Goal: Information Seeking & Learning: Learn about a topic

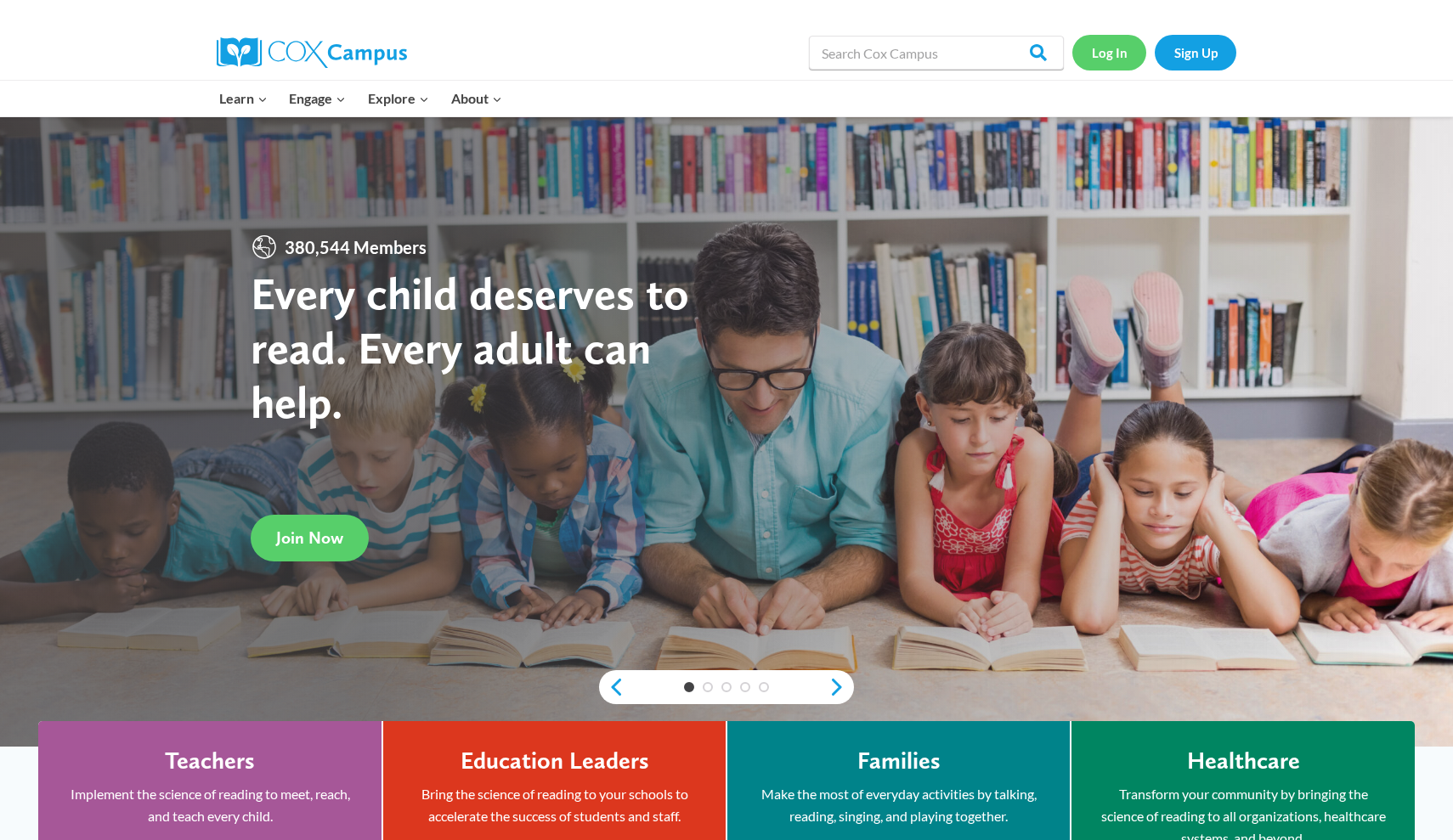
click at [679, 53] on link "Log In" at bounding box center [1110, 52] width 74 height 34
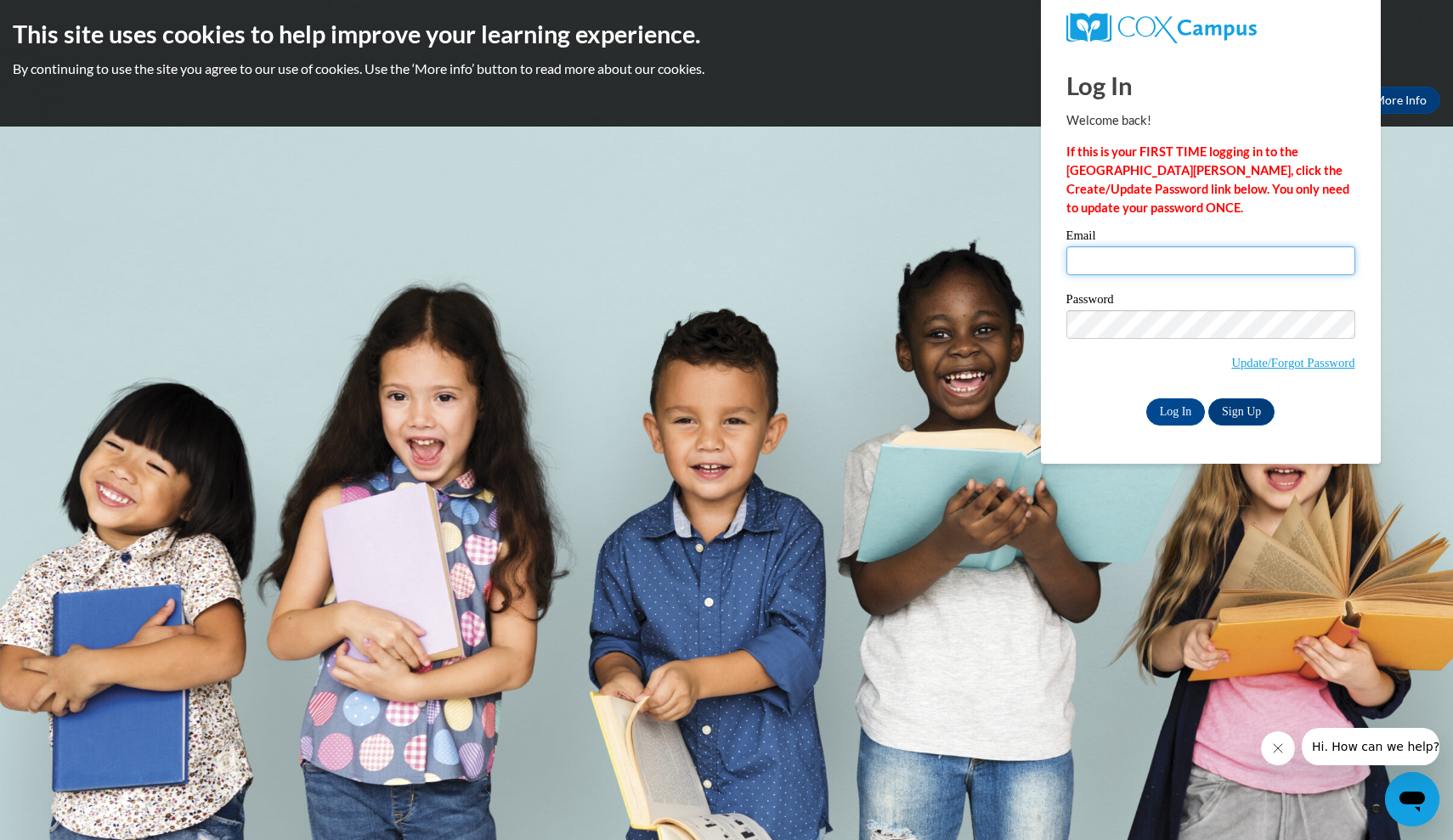
type input "waters200354@students.reinhardt.edu"
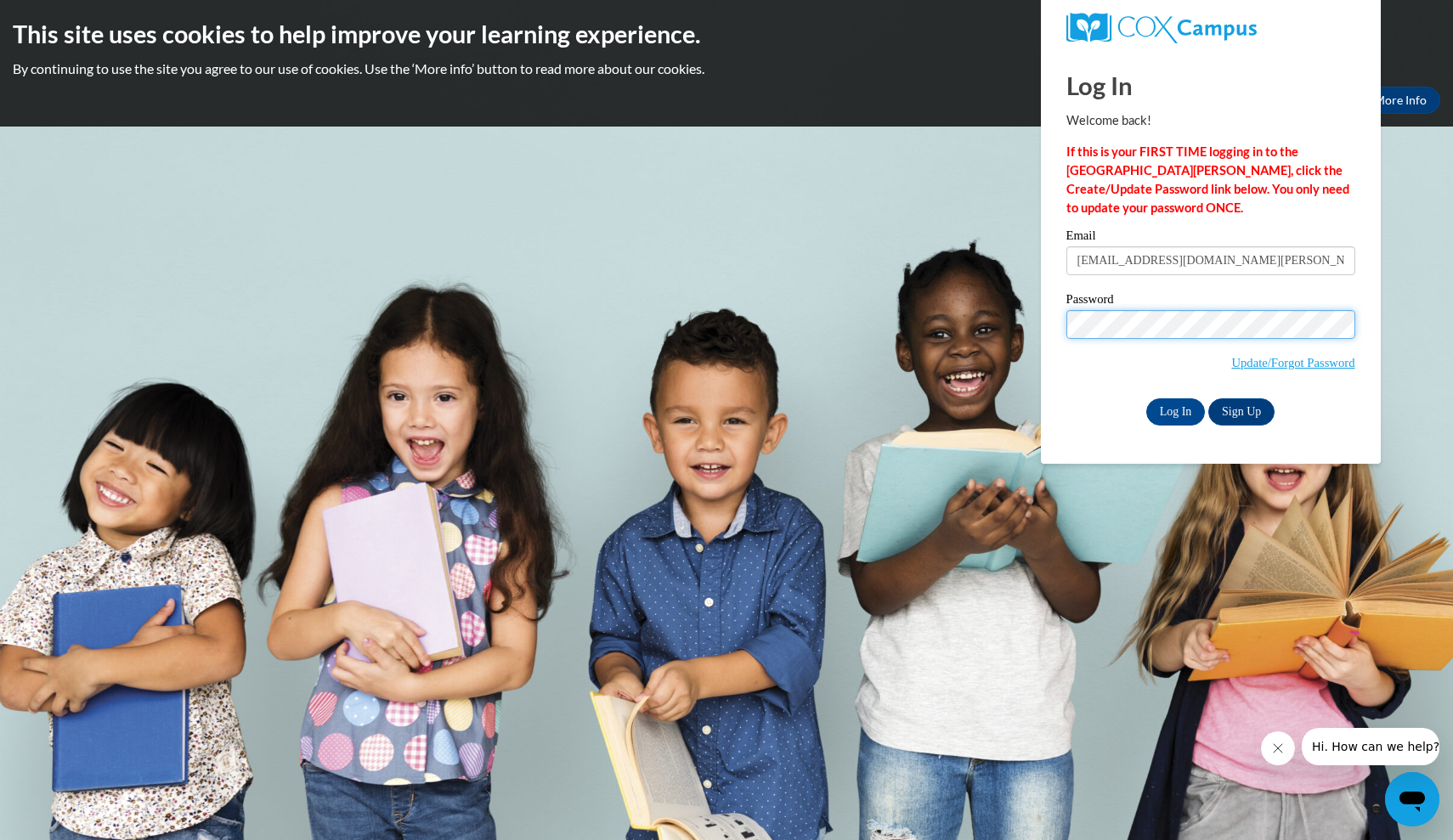
click at [1174, 409] on input "Log In" at bounding box center [1175, 412] width 60 height 28
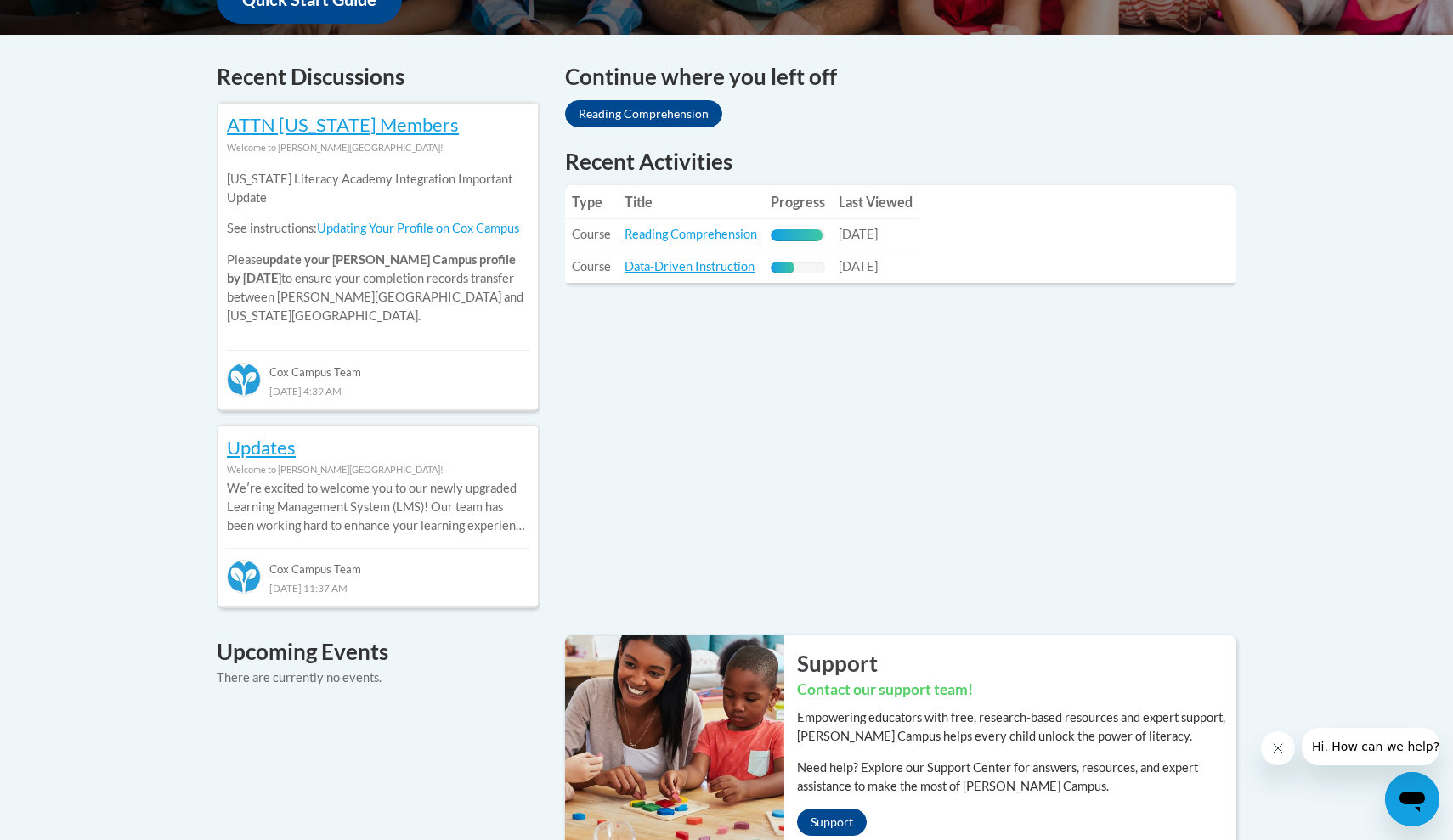
scroll to position [697, 0]
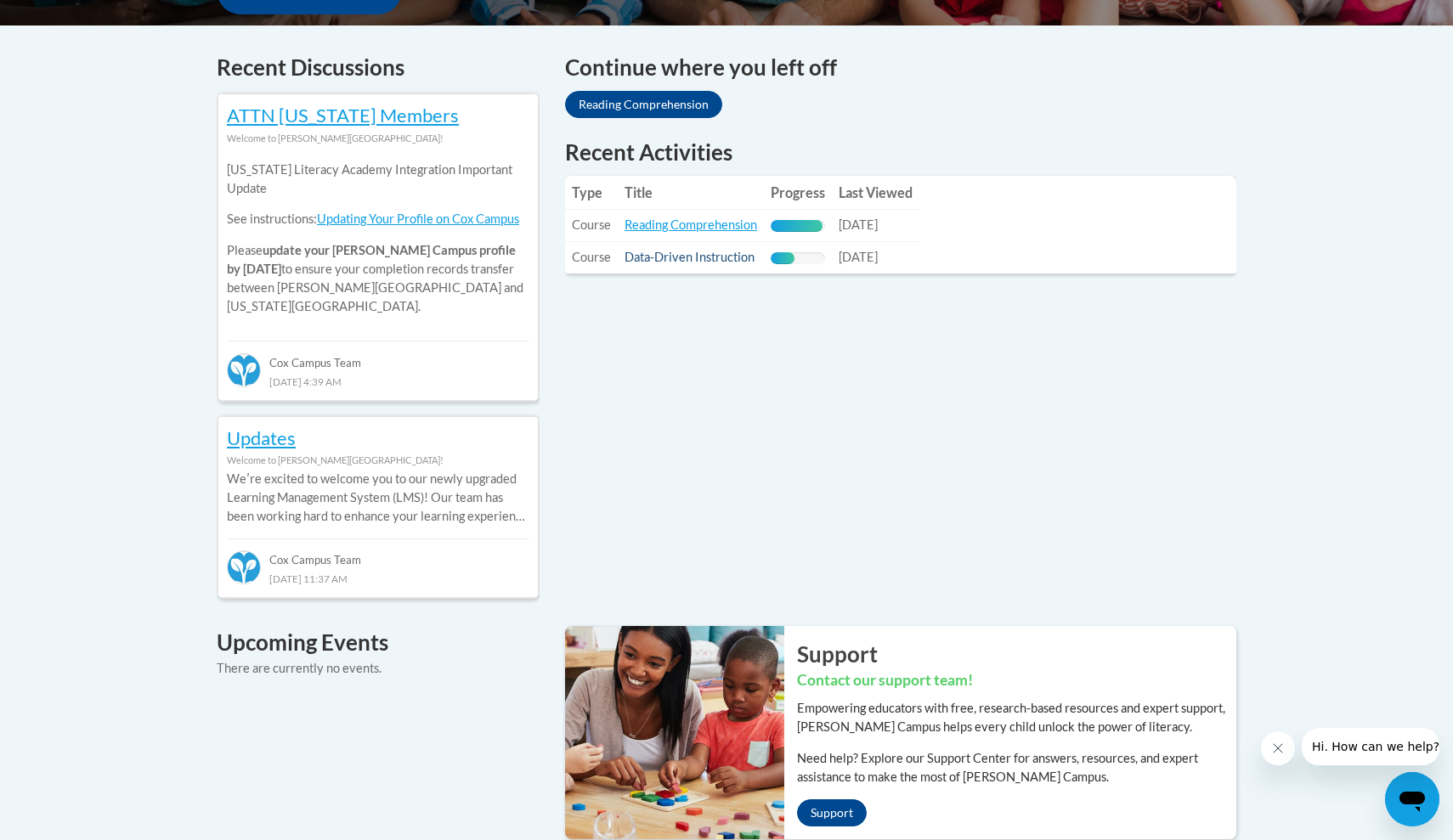
click at [697, 254] on link "Data-Driven Instruction" at bounding box center [689, 256] width 130 height 15
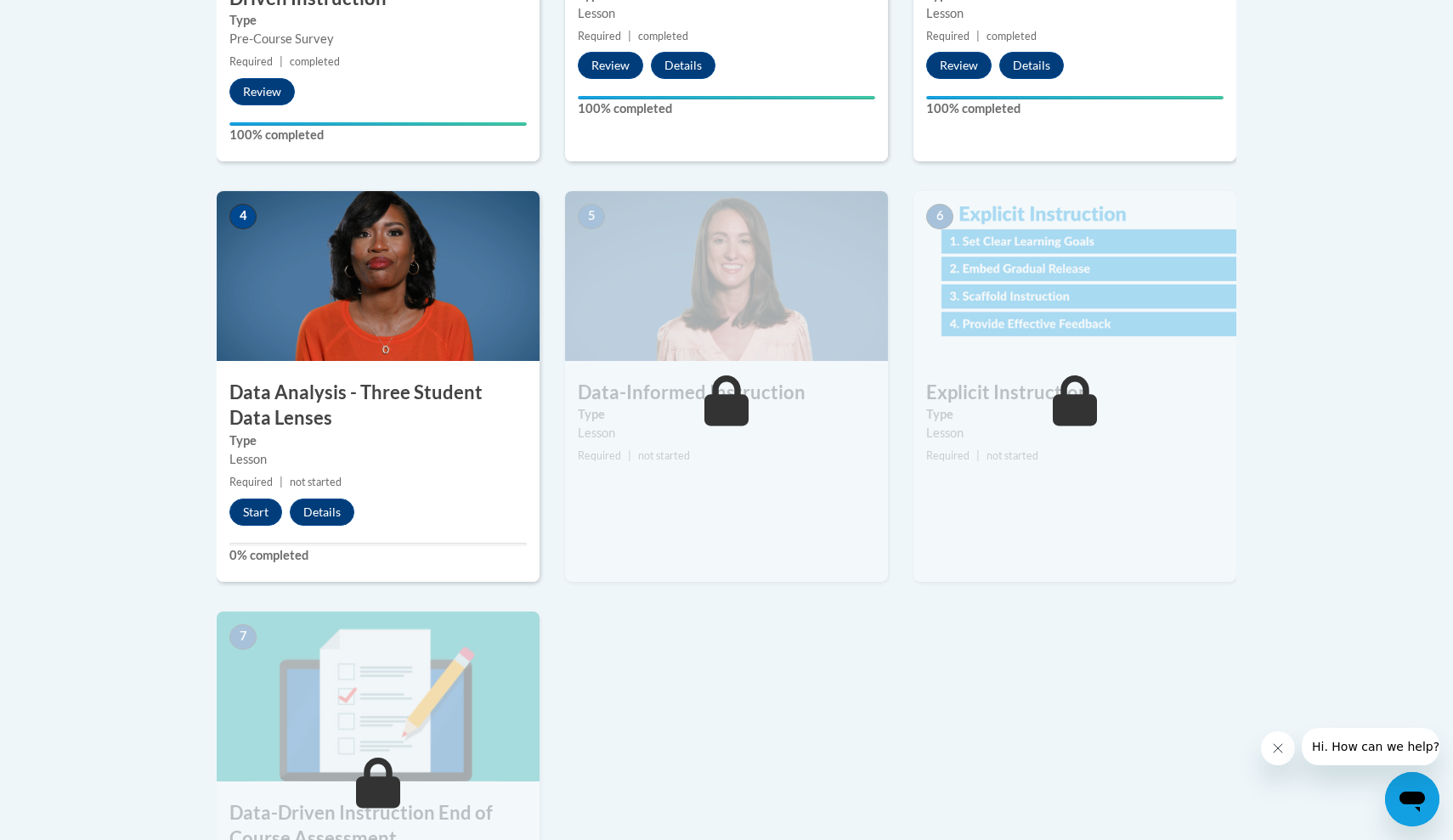
scroll to position [801, 0]
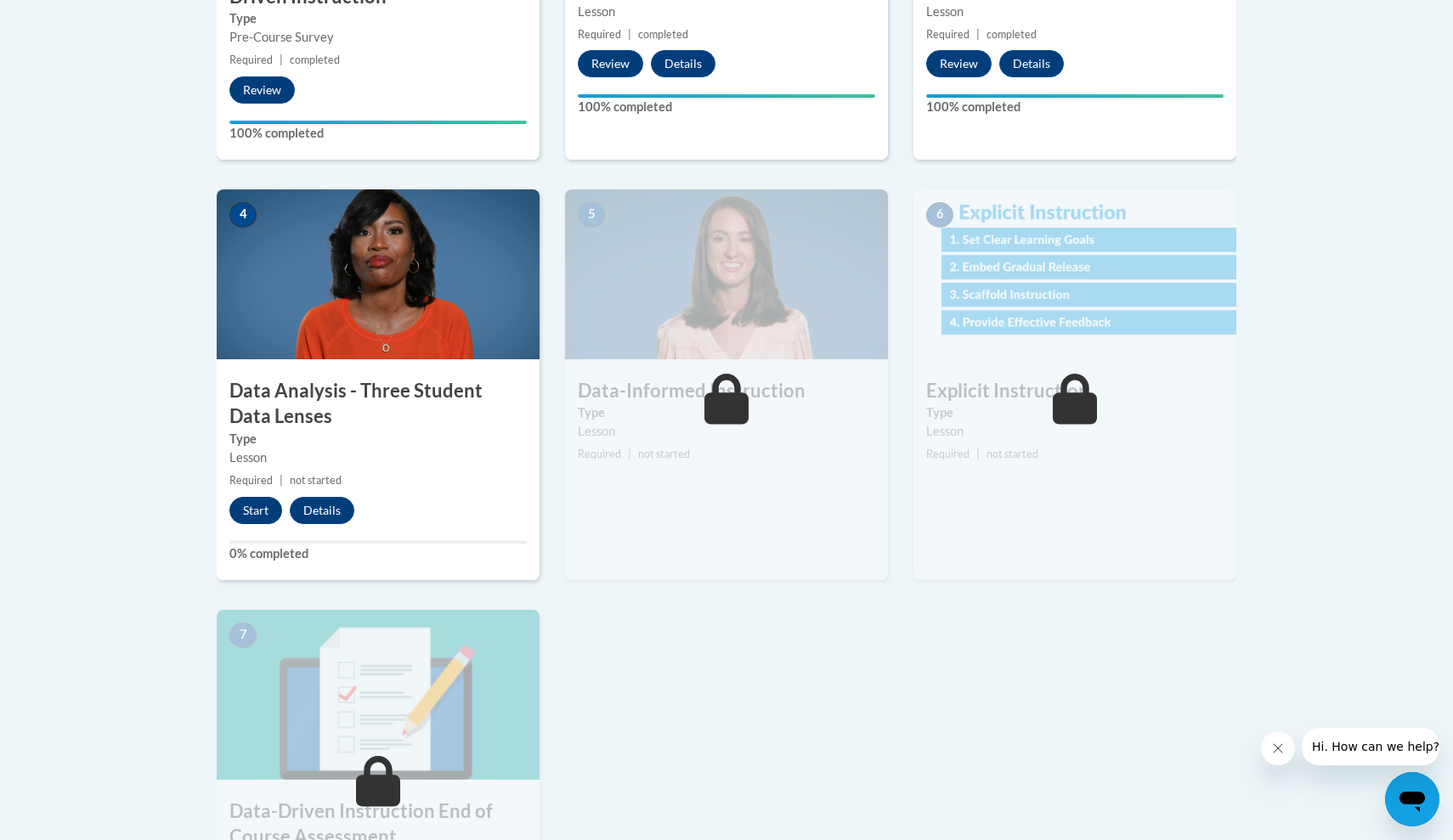
click at [255, 505] on button "Start" at bounding box center [255, 511] width 53 height 28
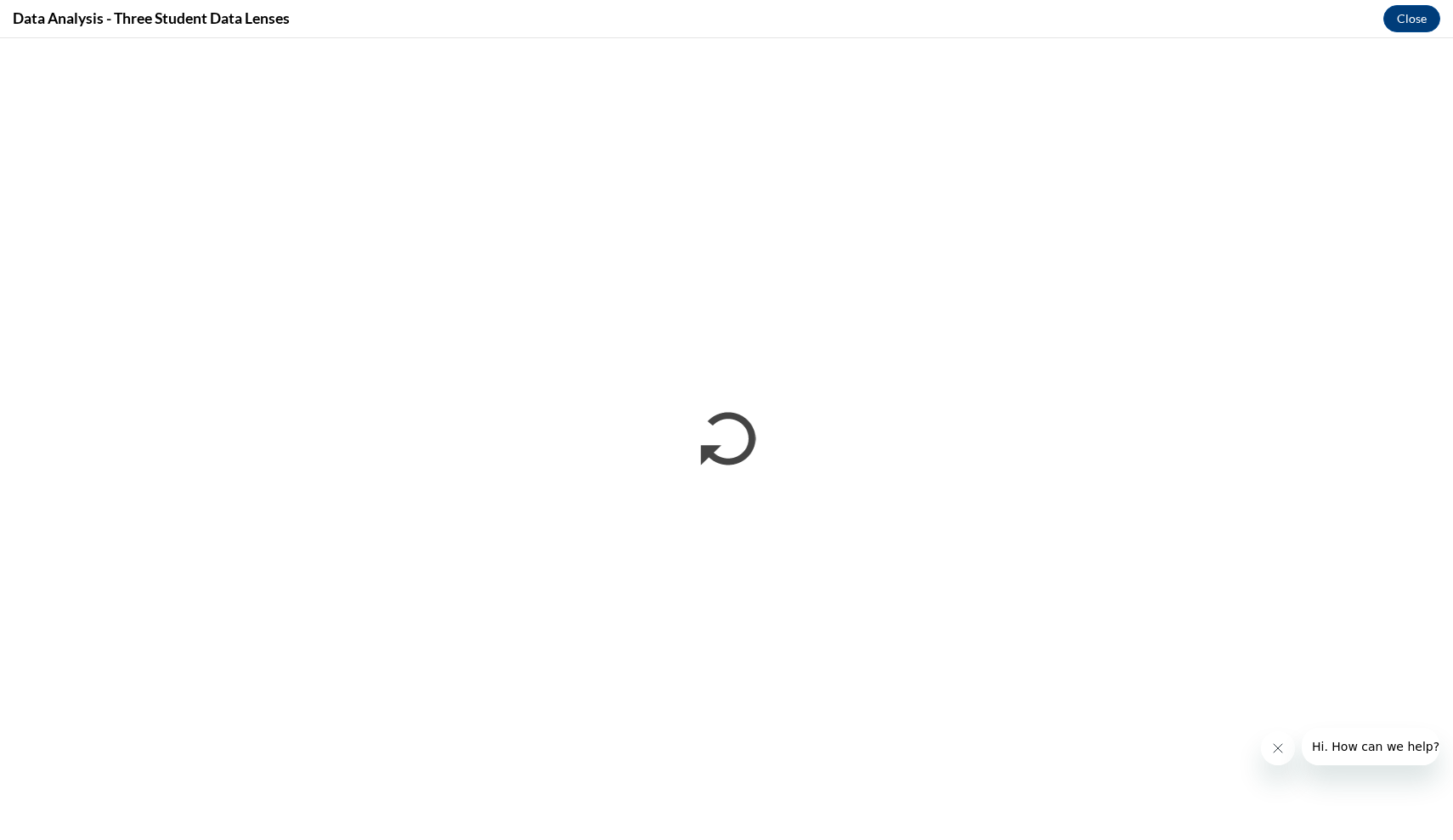
scroll to position [0, 0]
